Goal: Find specific page/section: Find specific page/section

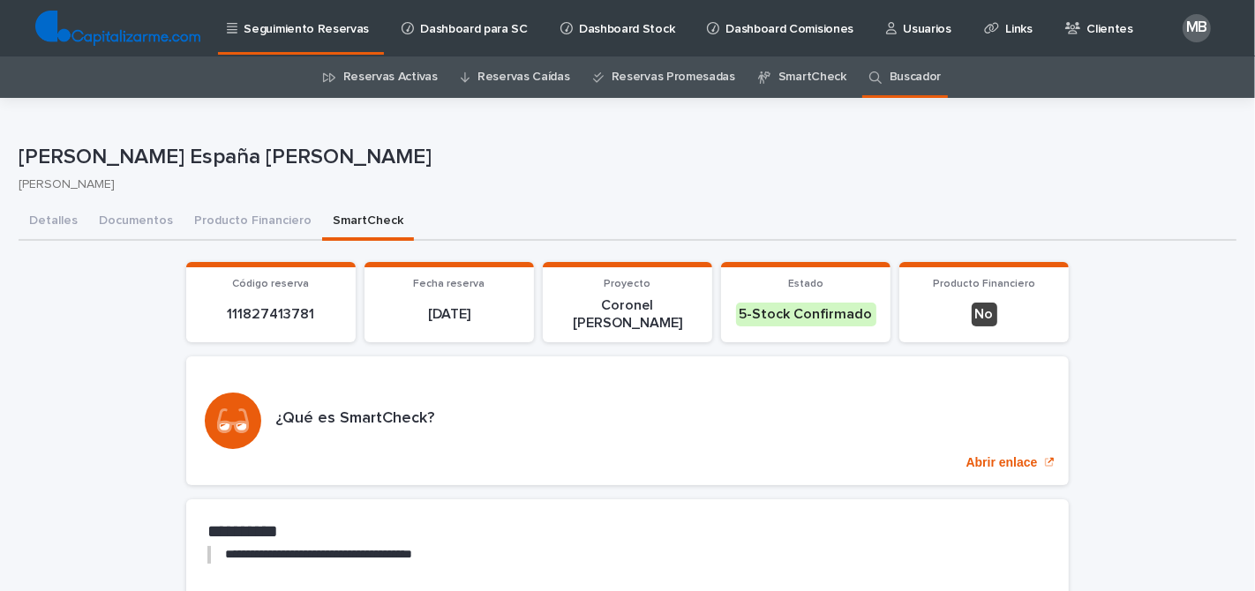
click at [901, 63] on link "Buscador" at bounding box center [916, 77] width 52 height 41
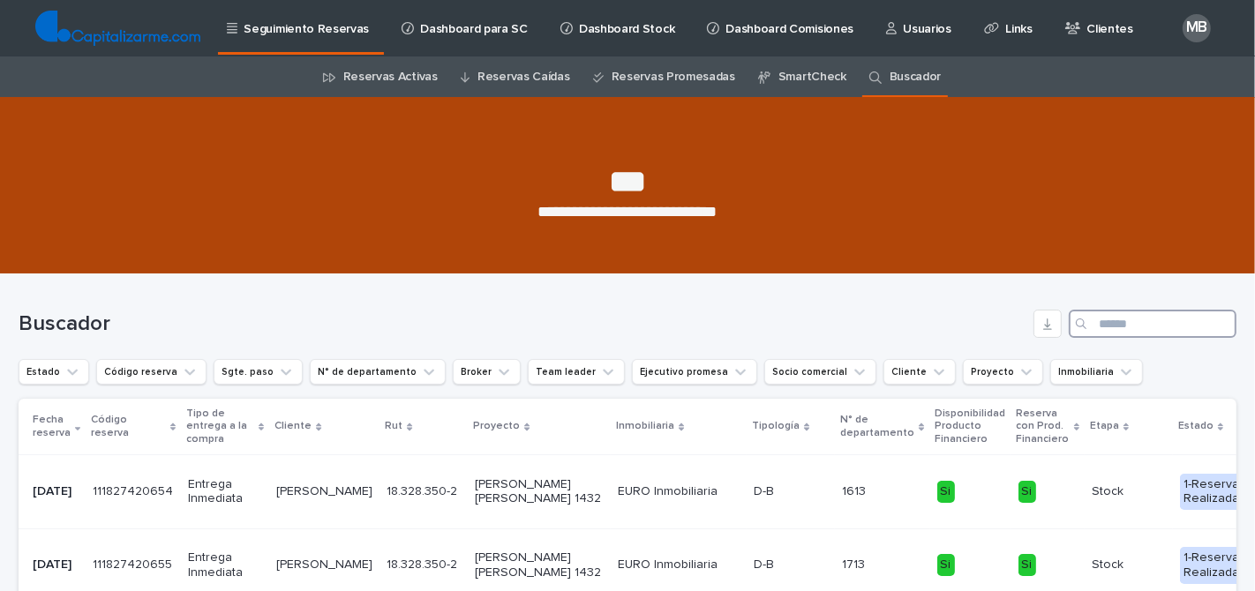
click at [1115, 324] on input "Search" at bounding box center [1153, 324] width 168 height 28
paste input "**********"
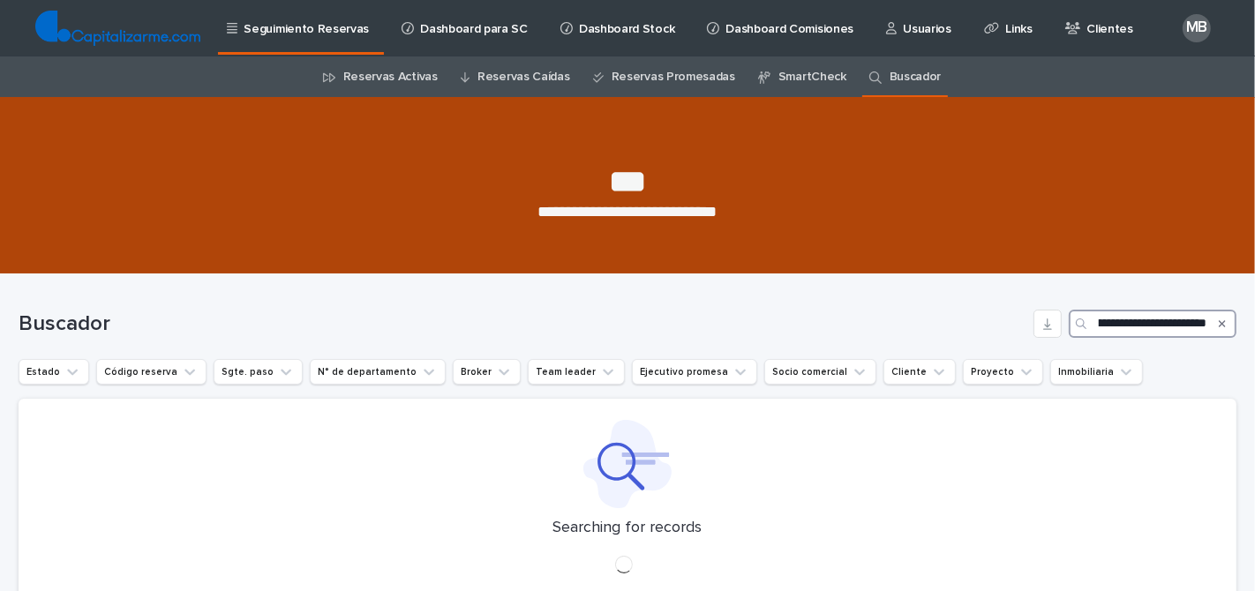
scroll to position [99, 0]
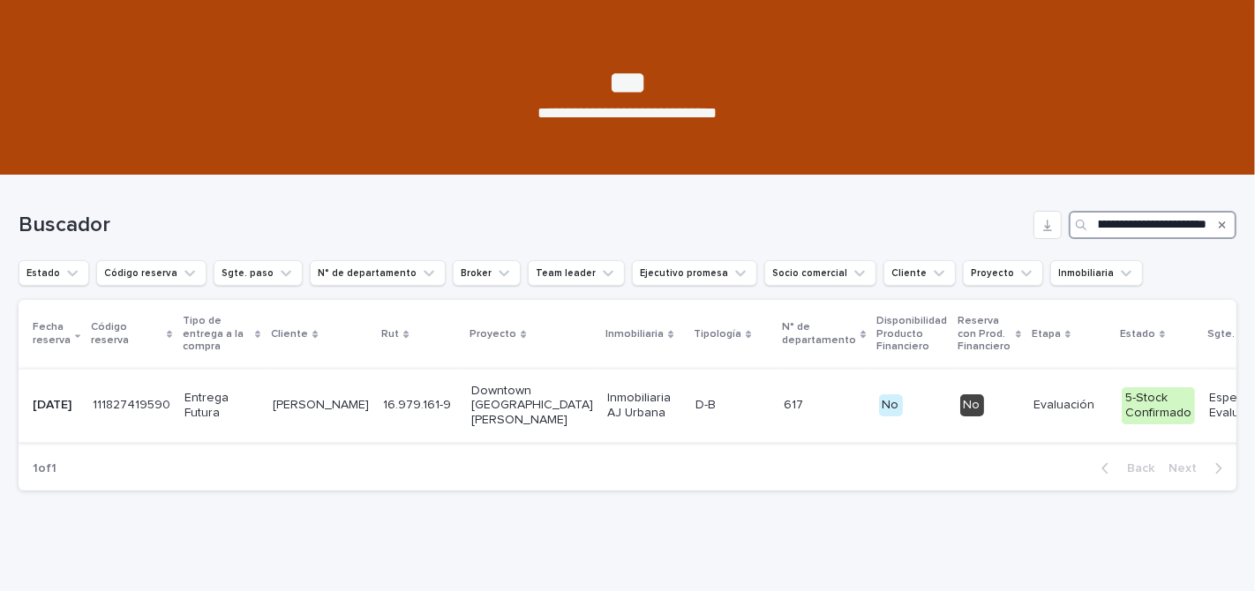
type input "**********"
click at [607, 409] on p "Inmobiliaria AJ Urbana" at bounding box center [644, 406] width 74 height 30
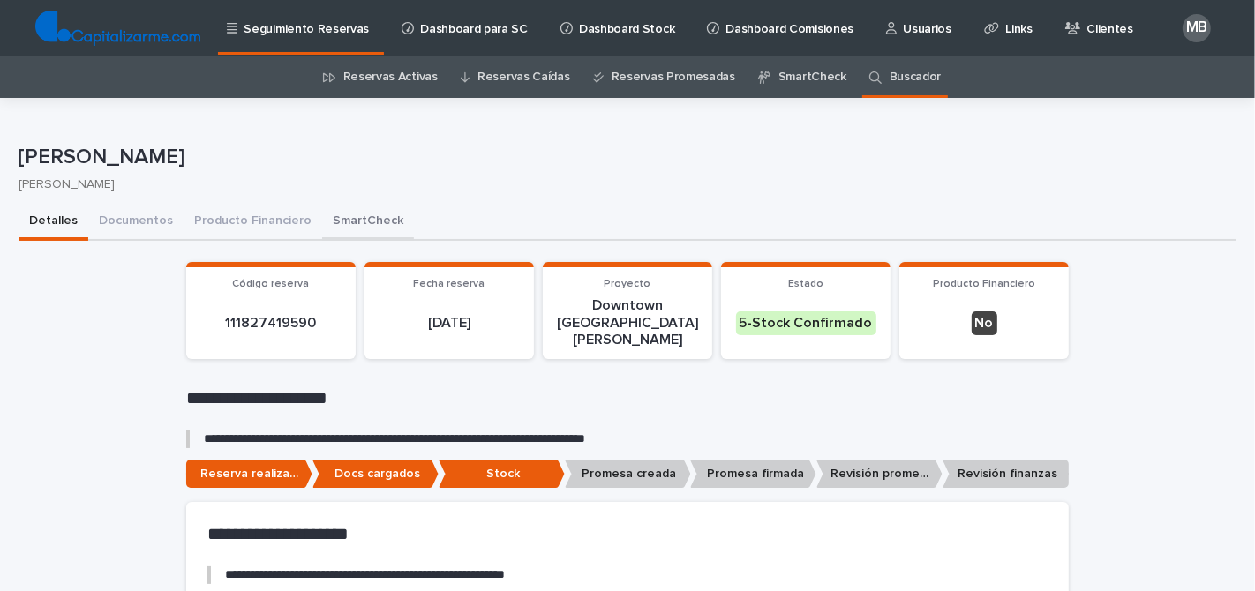
click at [365, 217] on button "SmartCheck" at bounding box center [368, 222] width 92 height 37
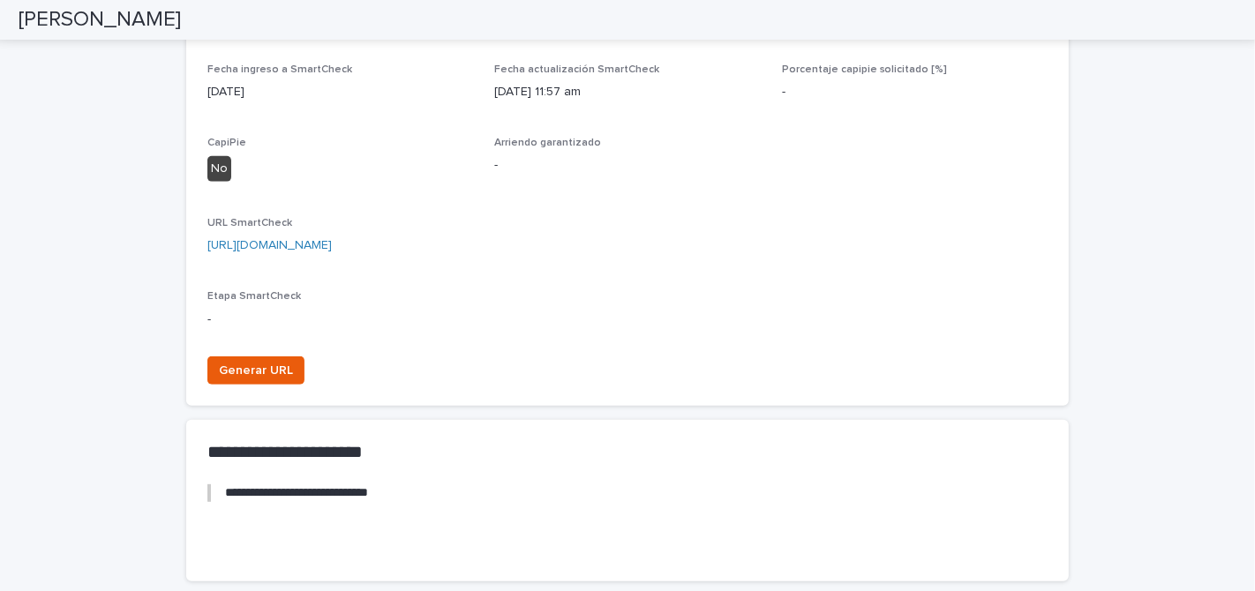
scroll to position [658, 0]
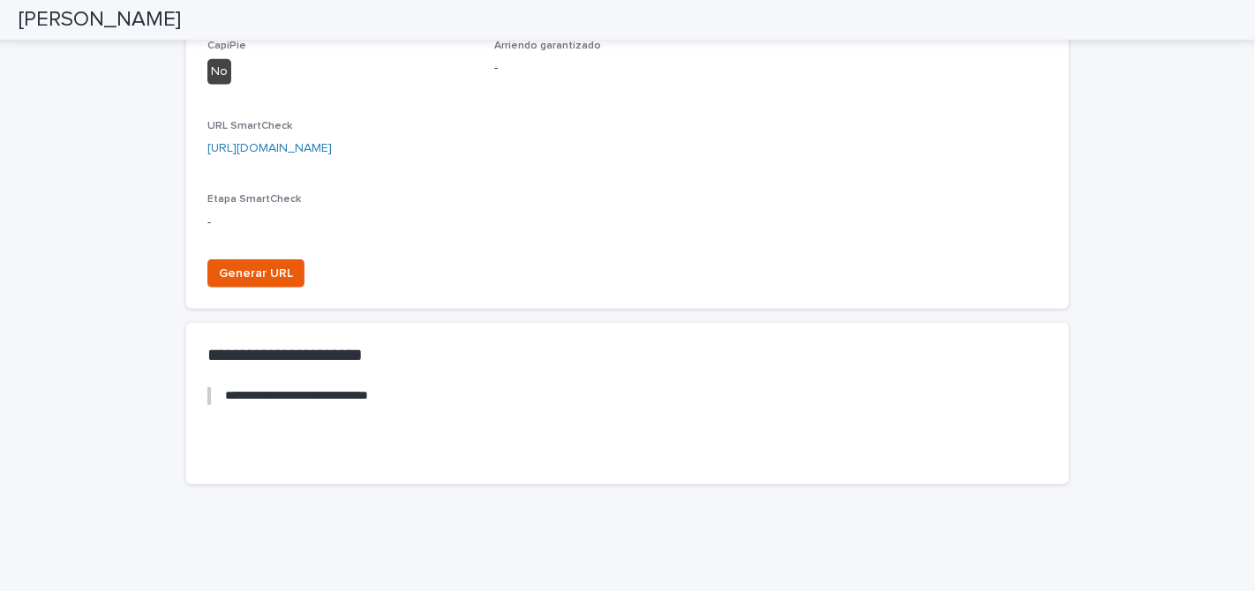
drag, startPoint x: 843, startPoint y: 134, endPoint x: 186, endPoint y: 111, distance: 657.2
click at [184, 113] on div "**********" at bounding box center [628, 51] width 1218 height 894
copy link "[URL][DOMAIN_NAME]"
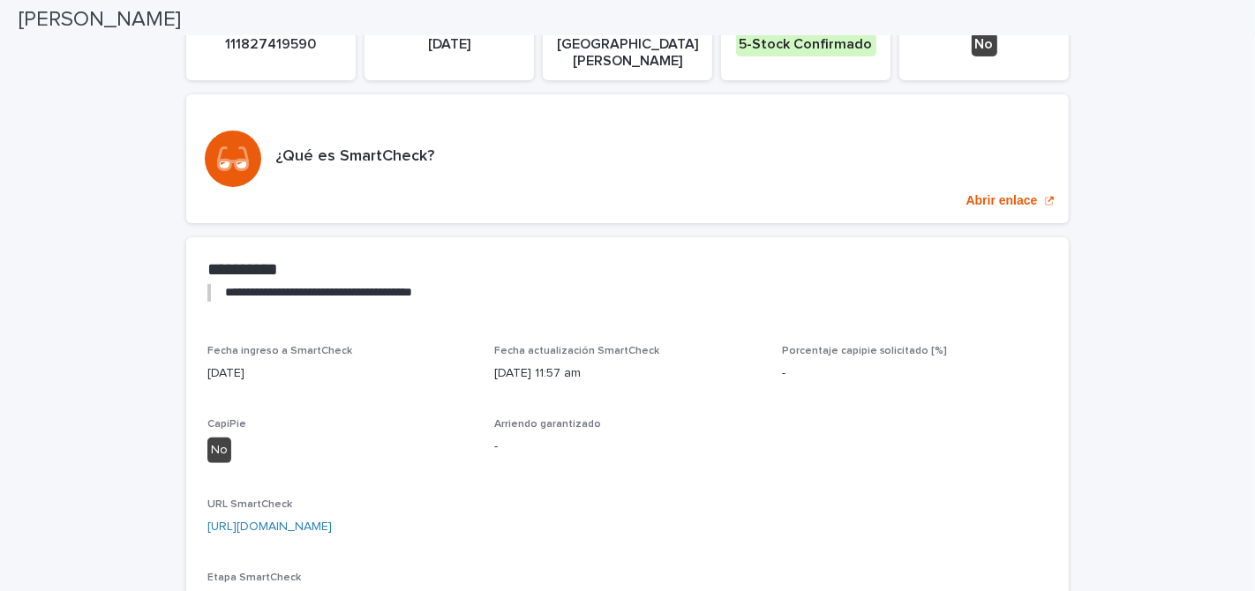
scroll to position [0, 0]
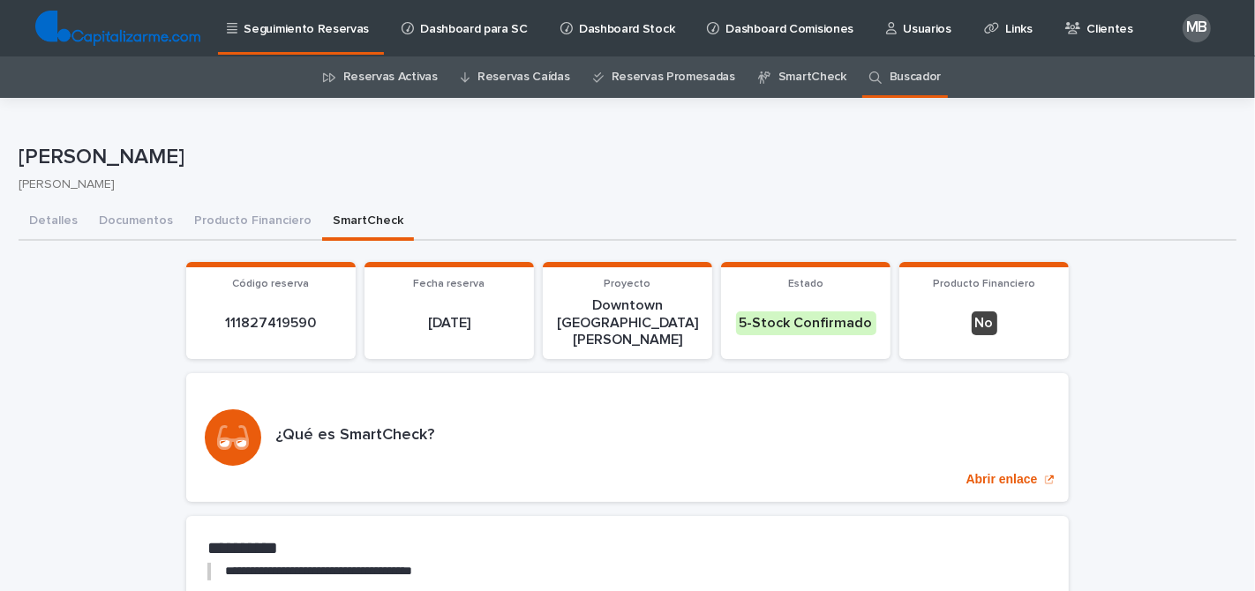
click at [892, 75] on link "Buscador" at bounding box center [916, 77] width 52 height 41
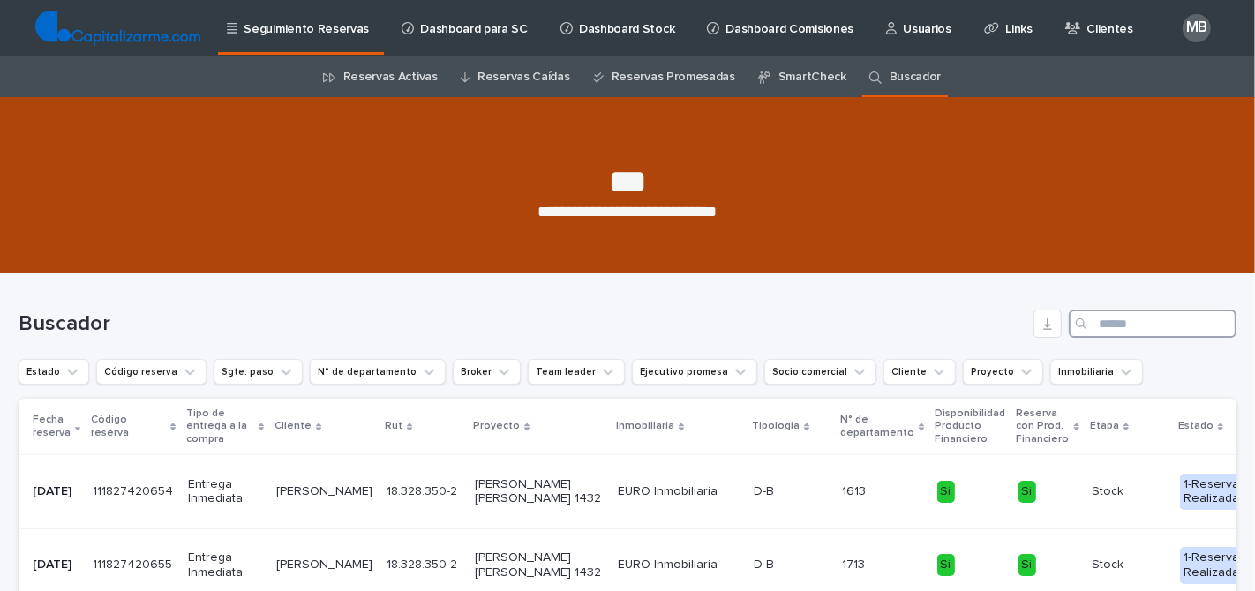
click at [1117, 319] on input "Search" at bounding box center [1153, 324] width 168 height 28
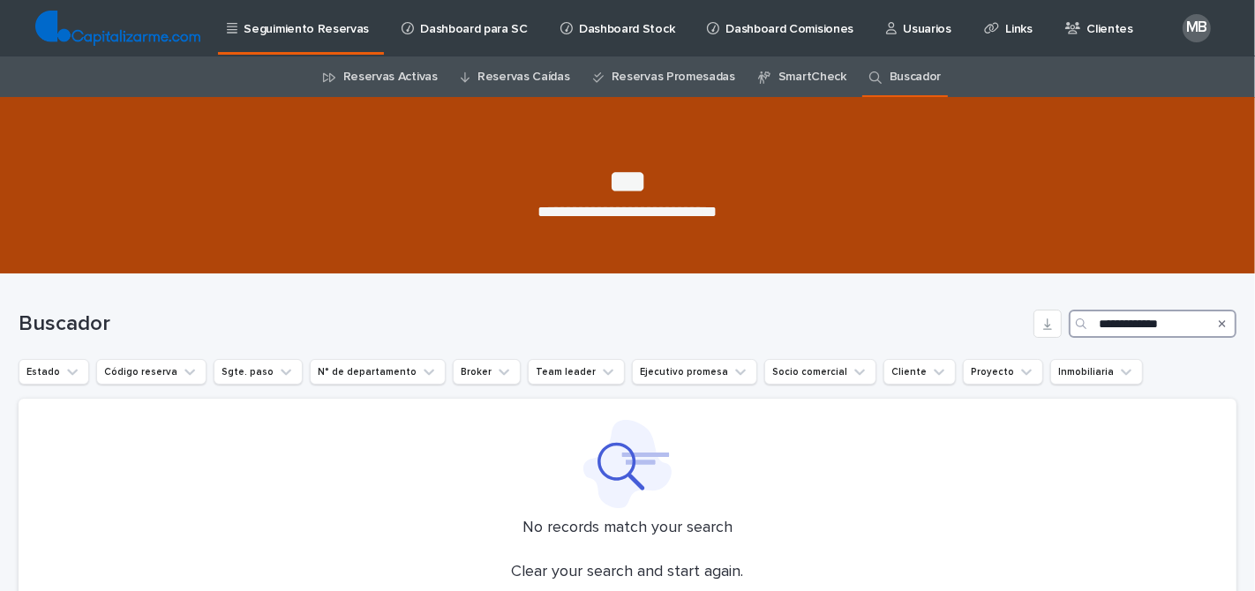
drag, startPoint x: 1143, startPoint y: 325, endPoint x: 867, endPoint y: 324, distance: 276.3
click at [880, 325] on div "**********" at bounding box center [628, 324] width 1218 height 28
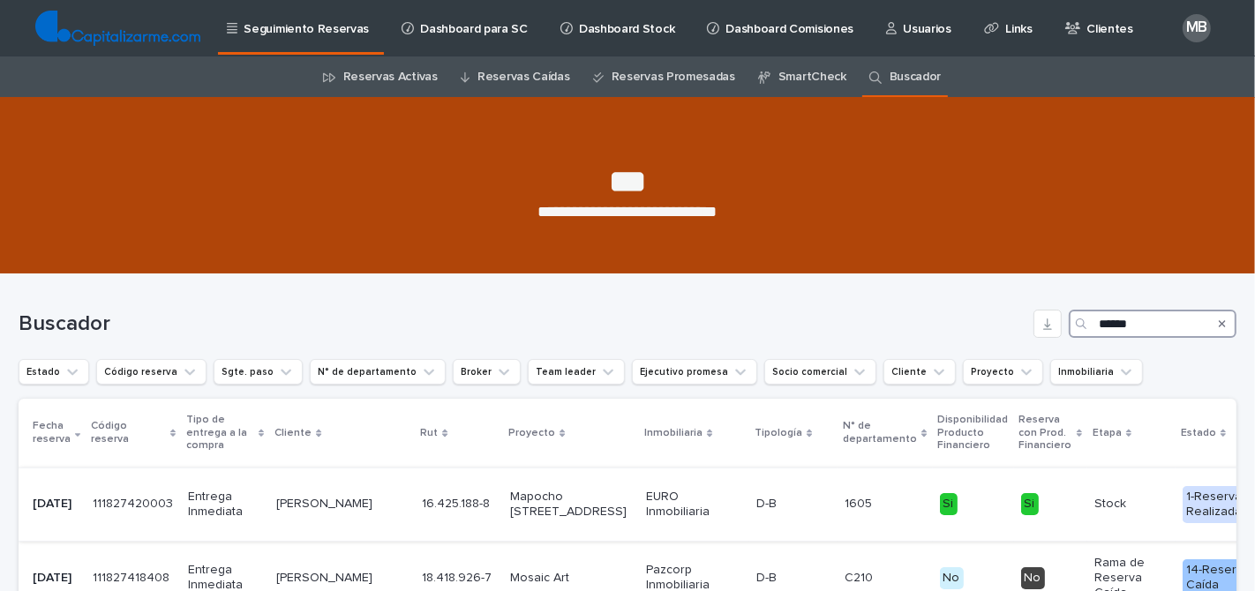
type input "******"
click at [291, 503] on p "[PERSON_NAME]" at bounding box center [342, 504] width 132 height 15
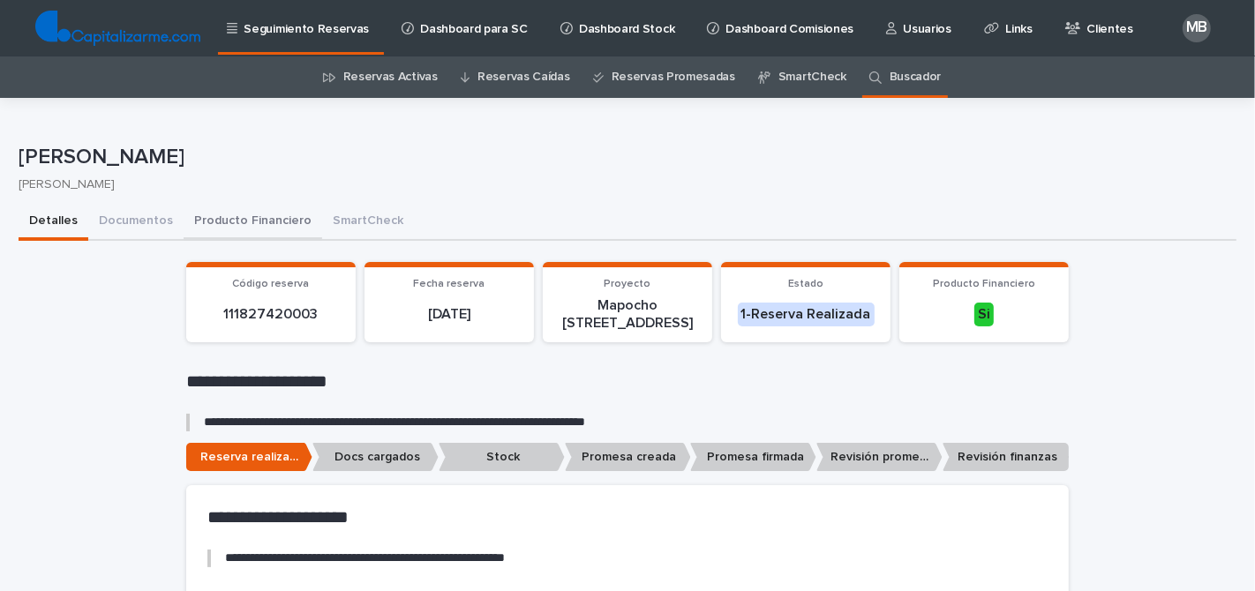
click at [281, 213] on button "Producto Financiero" at bounding box center [253, 222] width 139 height 37
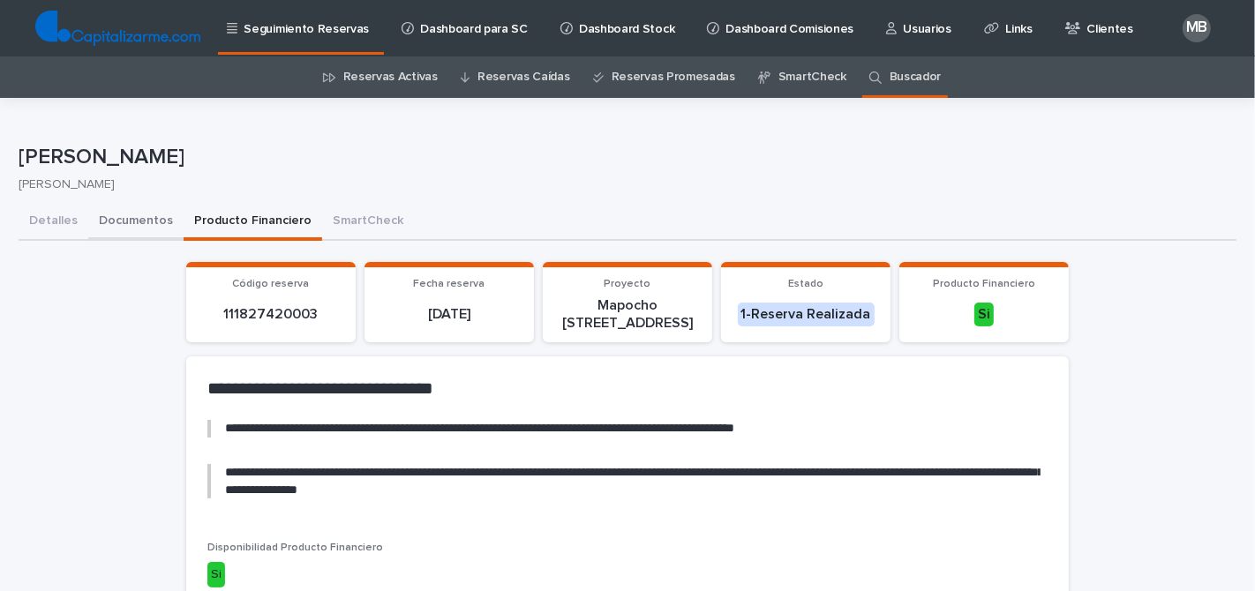
click at [132, 206] on button "Documentos" at bounding box center [135, 222] width 95 height 37
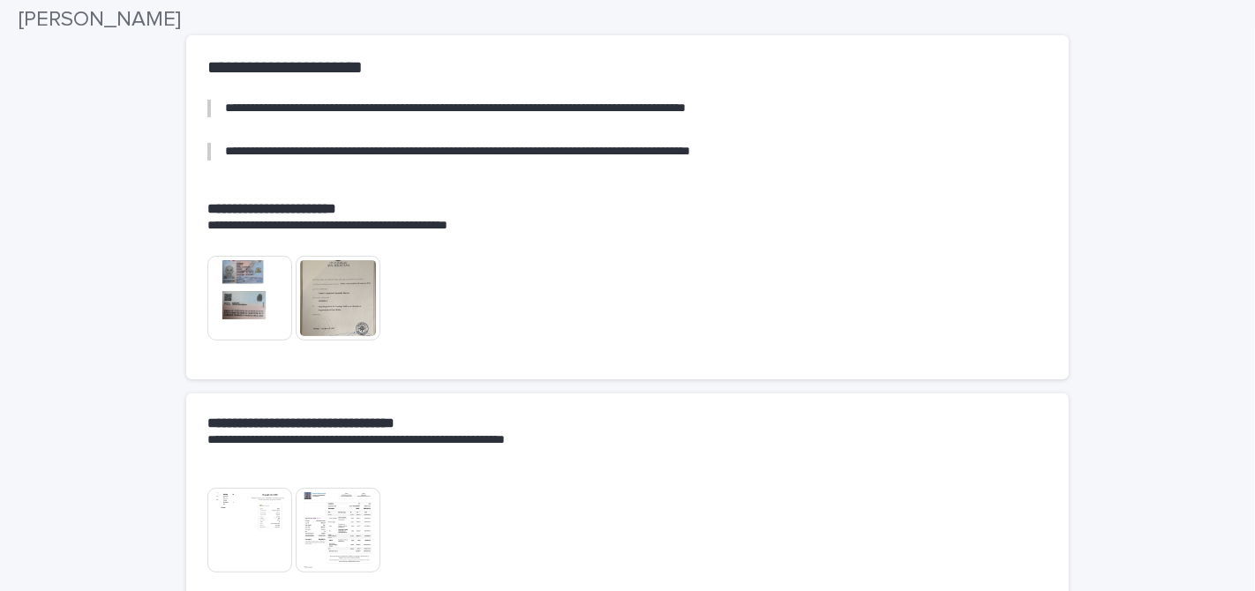
scroll to position [415, 0]
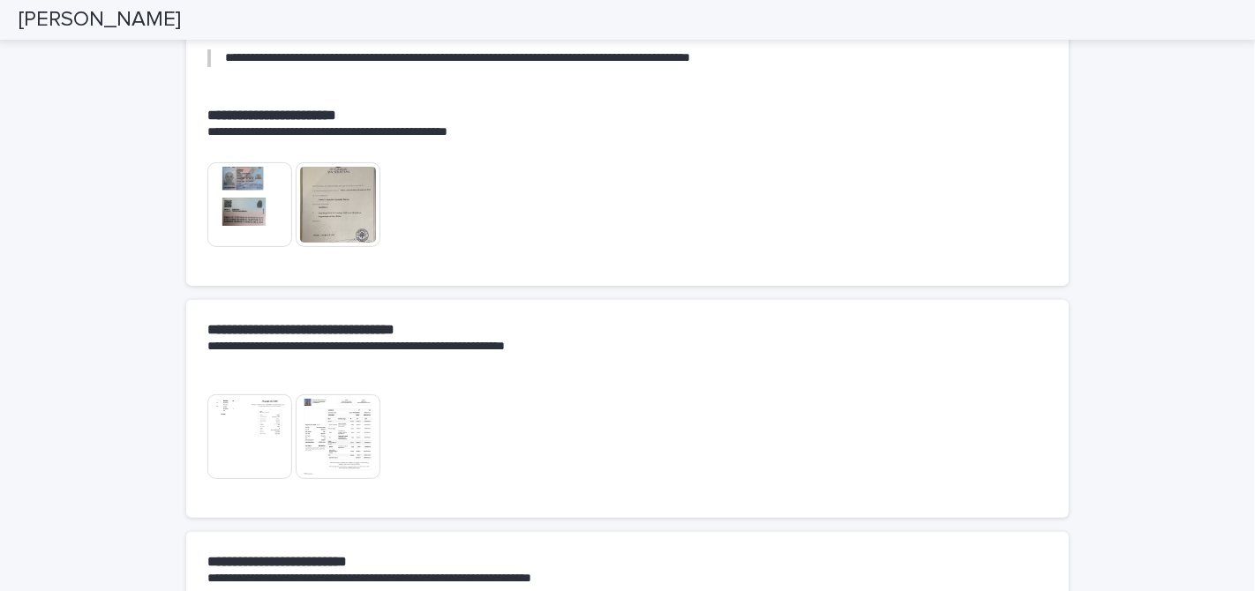
click at [252, 202] on img at bounding box center [249, 204] width 85 height 85
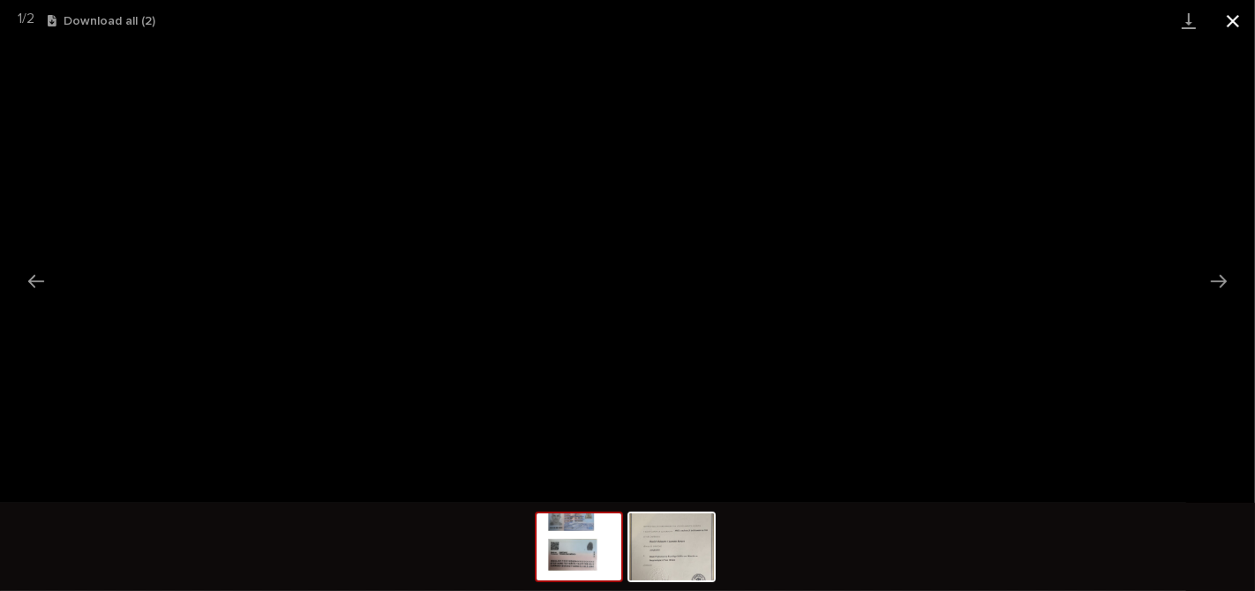
click at [1220, 21] on button "Close gallery" at bounding box center [1233, 20] width 44 height 41
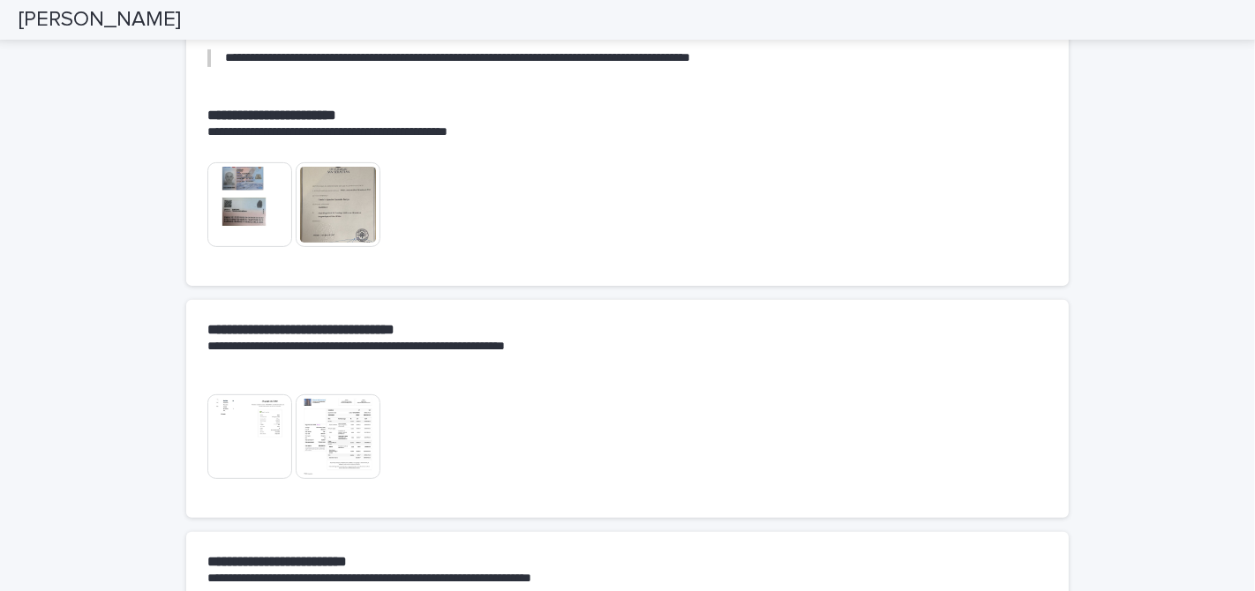
click at [263, 196] on img at bounding box center [249, 204] width 85 height 85
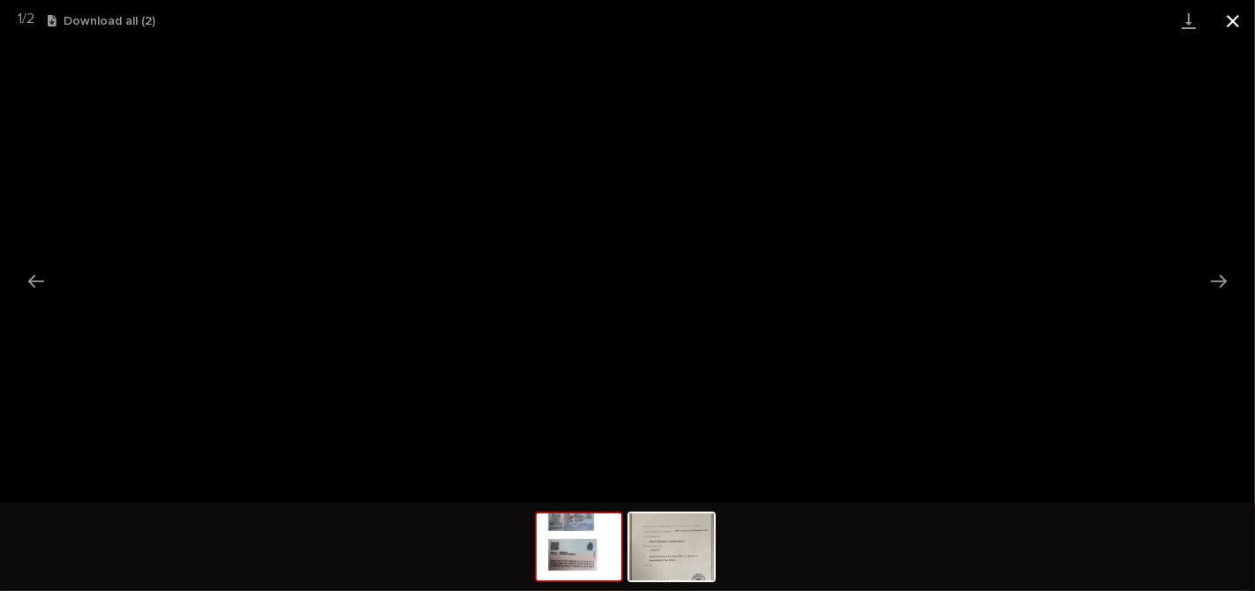
click at [1236, 22] on button "Close gallery" at bounding box center [1233, 20] width 44 height 41
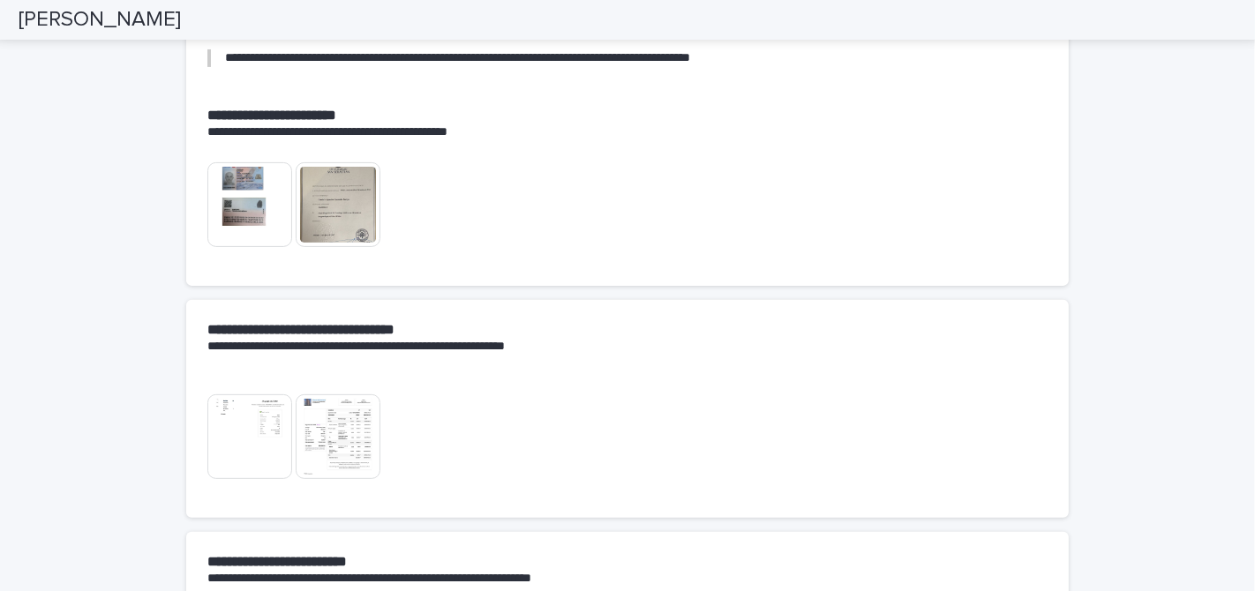
scroll to position [0, 0]
